Goal: Task Accomplishment & Management: Use online tool/utility

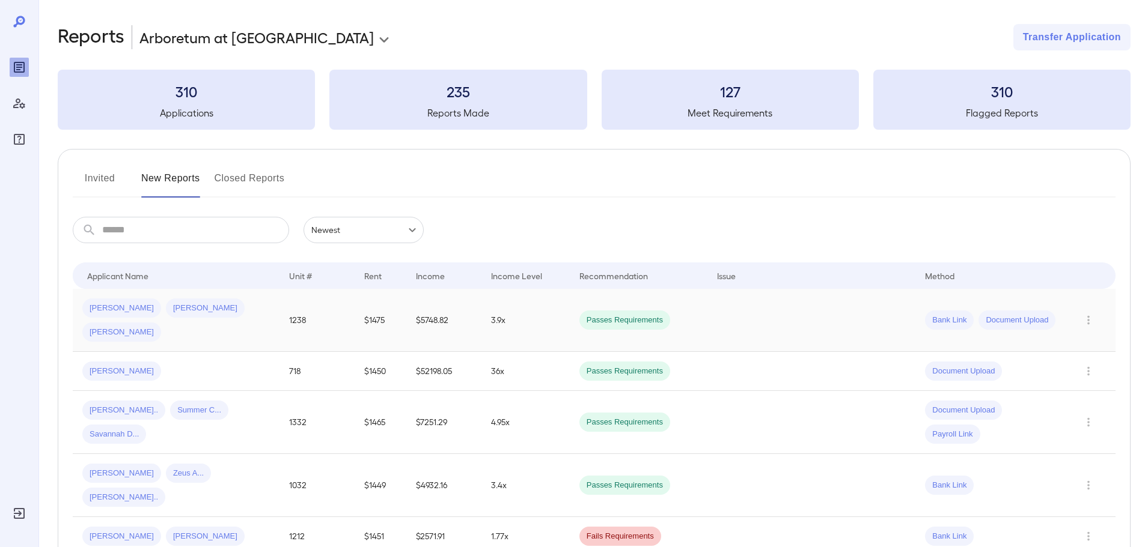
click at [294, 302] on td "1238" at bounding box center [316, 320] width 75 height 63
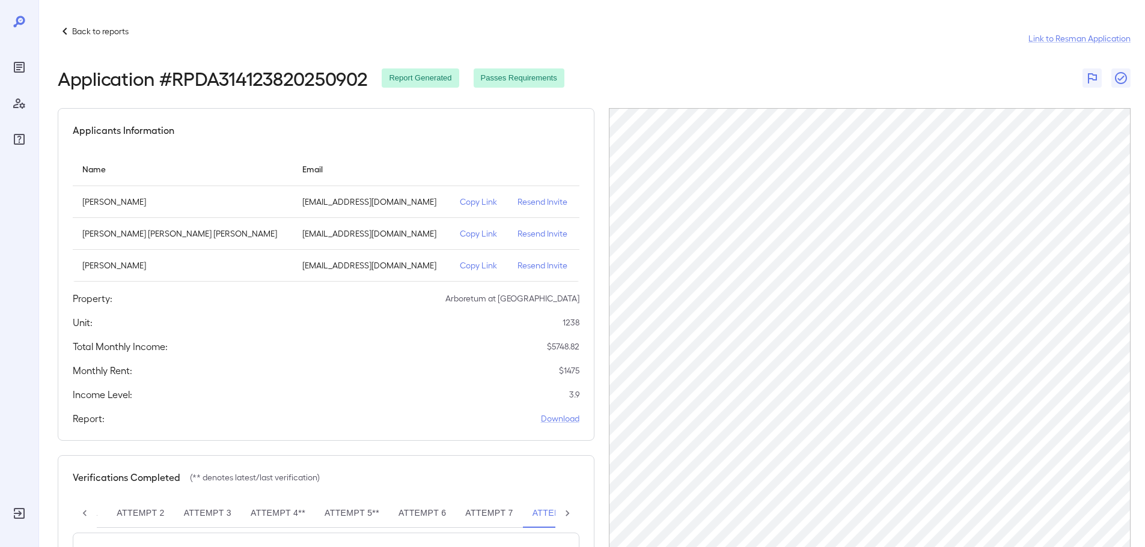
scroll to position [0, 57]
click at [490, 517] on button "Attempt 7" at bounding box center [488, 513] width 67 height 29
click at [412, 500] on button "Attempt 6" at bounding box center [421, 513] width 67 height 29
click at [344, 513] on button "Attempt 5**" at bounding box center [351, 513] width 74 height 29
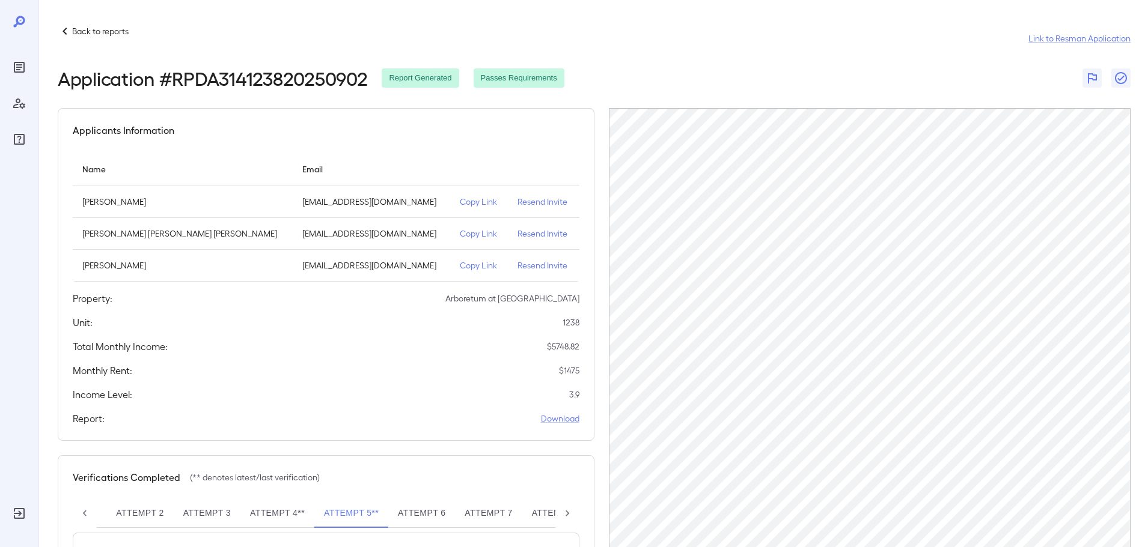
scroll to position [120, 0]
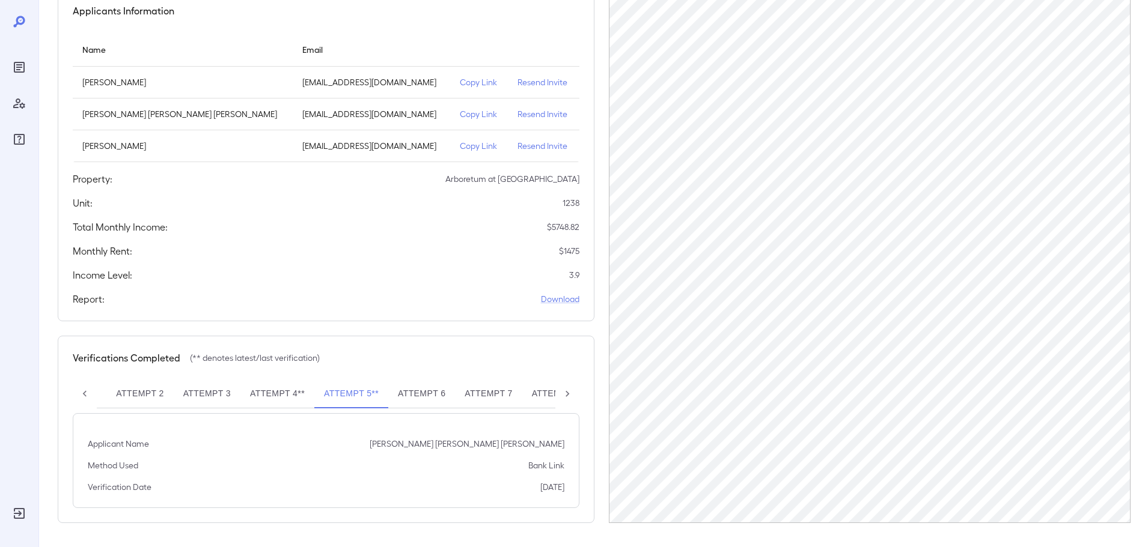
click at [570, 394] on icon at bounding box center [567, 394] width 12 height 12
click at [570, 394] on div "Attempt 1 Attempt 2 Attempt 3 Attempt 4** Attempt 5** Attempt 6 Attempt 7 Attem…" at bounding box center [326, 394] width 507 height 29
click at [563, 295] on link "Download" at bounding box center [560, 299] width 38 height 12
click at [460, 145] on p "Copy Link" at bounding box center [479, 146] width 39 height 12
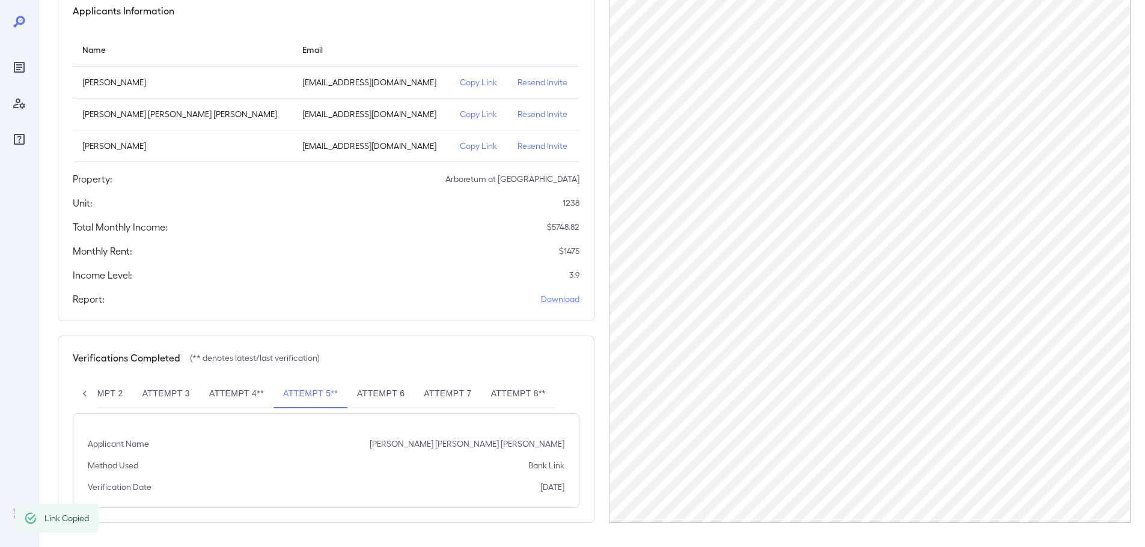
click at [460, 147] on p "Copy Link" at bounding box center [479, 146] width 39 height 12
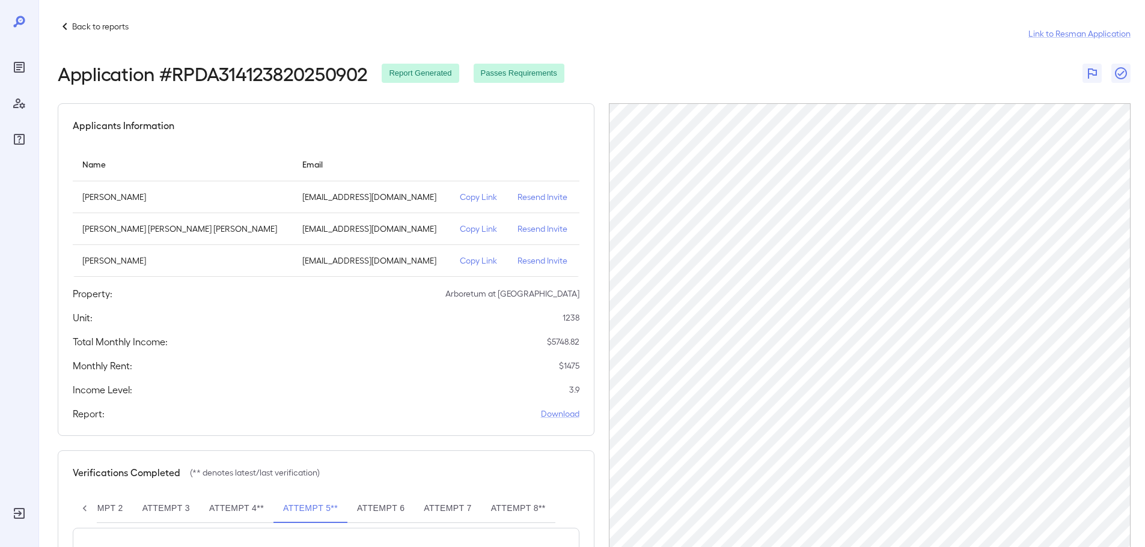
scroll to position [0, 0]
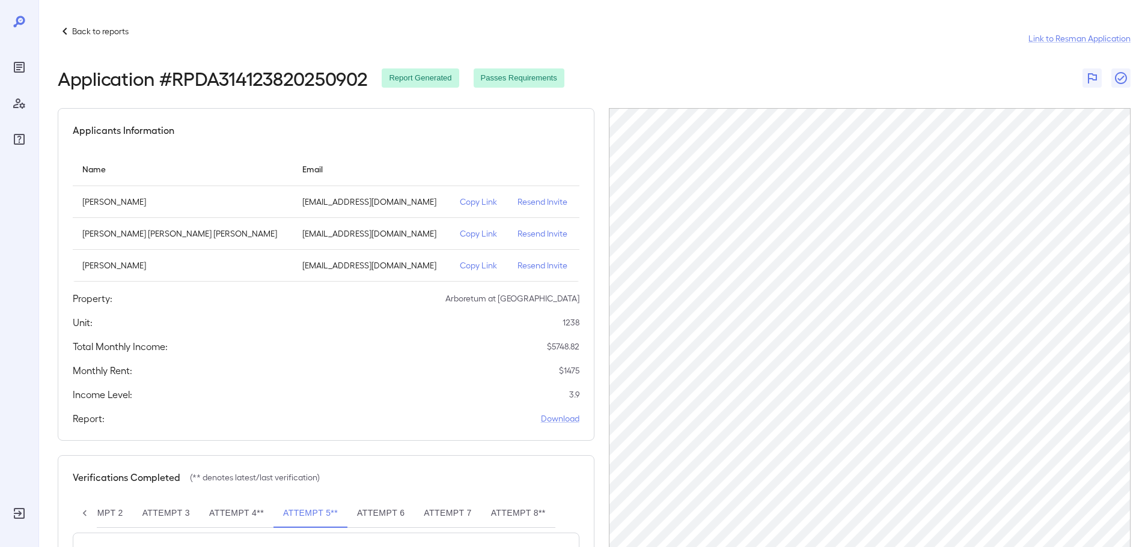
click at [83, 31] on p "Back to reports" at bounding box center [100, 31] width 56 height 12
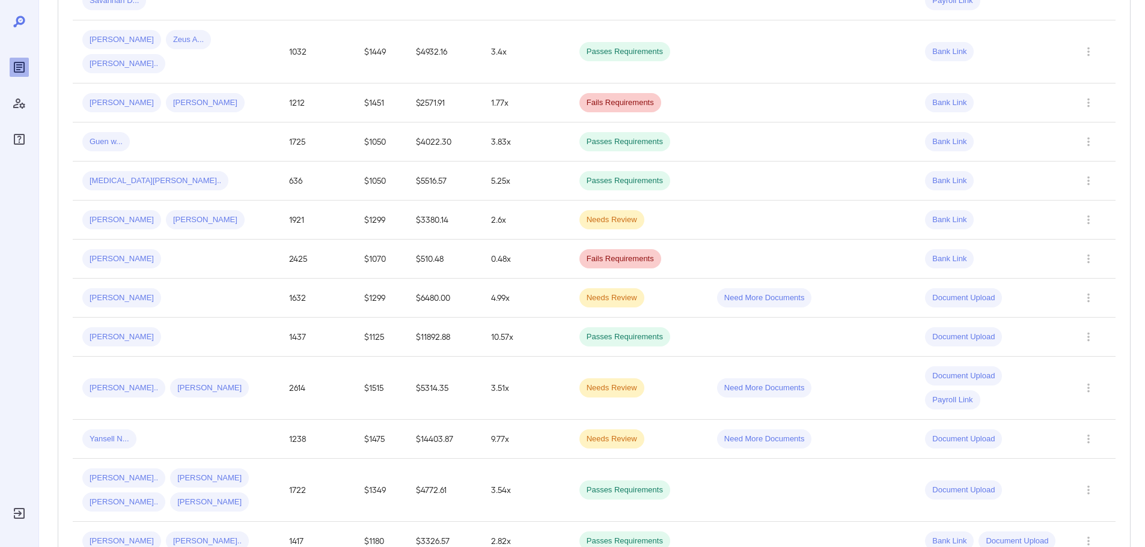
scroll to position [240, 0]
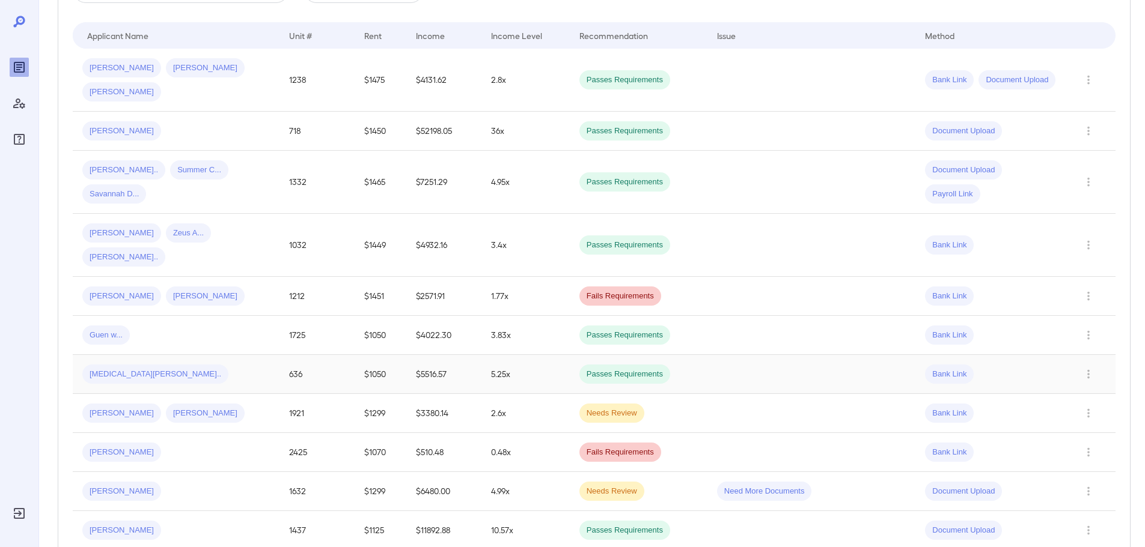
click at [245, 365] on div "[MEDICAL_DATA][PERSON_NAME].." at bounding box center [175, 374] width 187 height 19
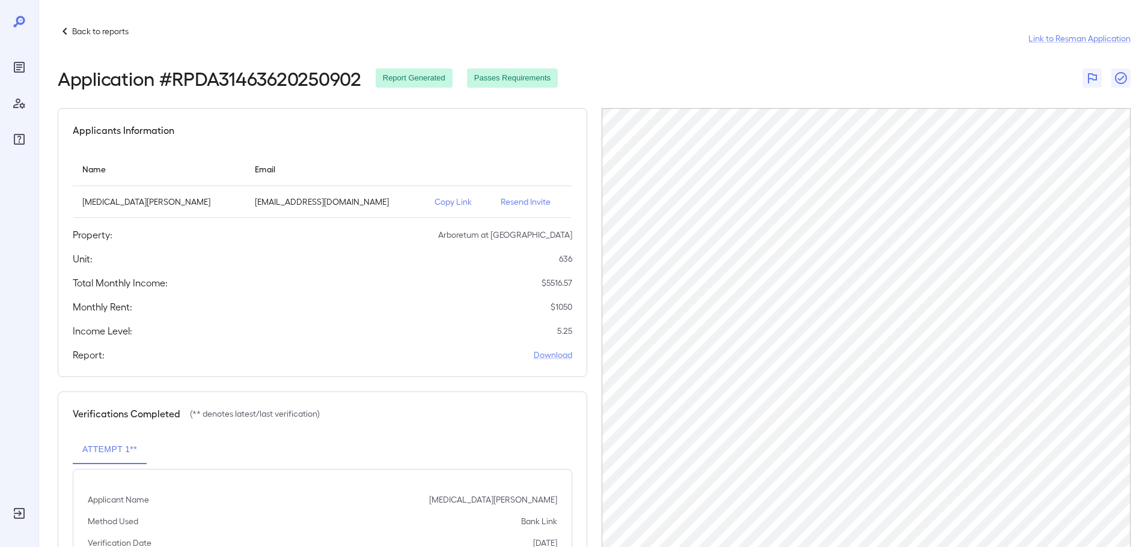
click at [447, 260] on div "Unit: 636" at bounding box center [322, 259] width 499 height 14
click at [456, 258] on div "Unit: 636" at bounding box center [322, 259] width 499 height 14
click at [472, 231] on div "Property: Arboretum at [GEOGRAPHIC_DATA]" at bounding box center [322, 235] width 499 height 14
click at [452, 281] on div "Total Monthly Income: $ 5516.57" at bounding box center [322, 283] width 499 height 14
click at [462, 300] on div "Monthly Rent: $ 1050" at bounding box center [322, 307] width 499 height 14
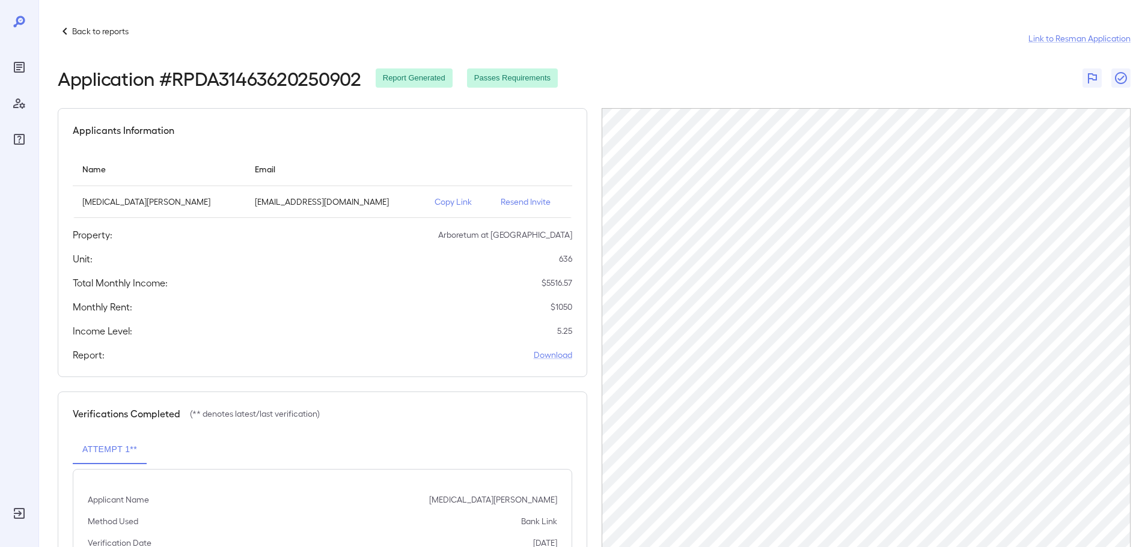
click at [482, 275] on div "Applicants Information Name Email [MEDICAL_DATA][PERSON_NAME] [PERSON_NAME][EMA…" at bounding box center [322, 242] width 529 height 269
click at [436, 308] on div "Monthly Rent: $ 1050" at bounding box center [322, 307] width 499 height 14
